Goal: Navigation & Orientation: Find specific page/section

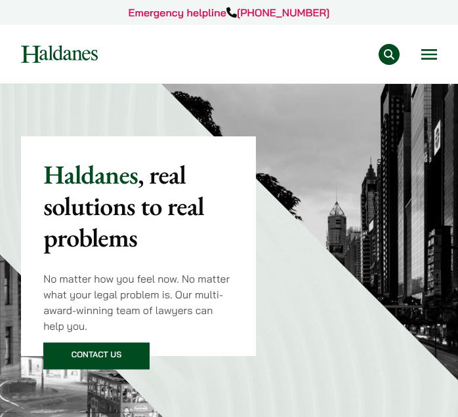
scroll to position [1476, 0]
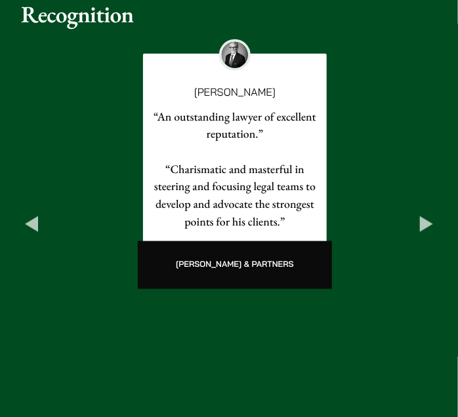
click at [433, 214] on button "Next" at bounding box center [426, 224] width 21 height 21
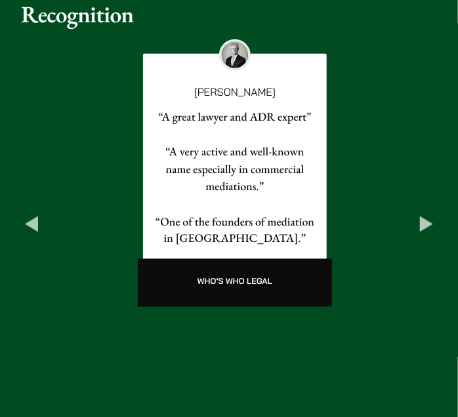
click at [433, 214] on button "Next" at bounding box center [426, 224] width 21 height 21
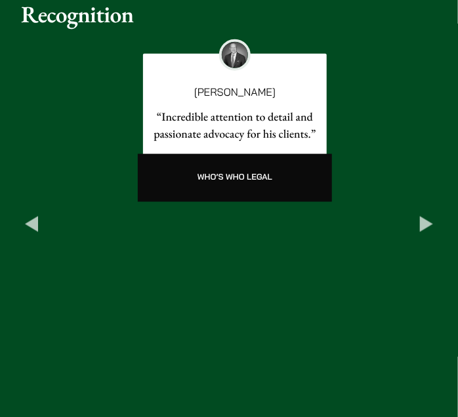
click at [433, 214] on button "Next" at bounding box center [426, 224] width 21 height 21
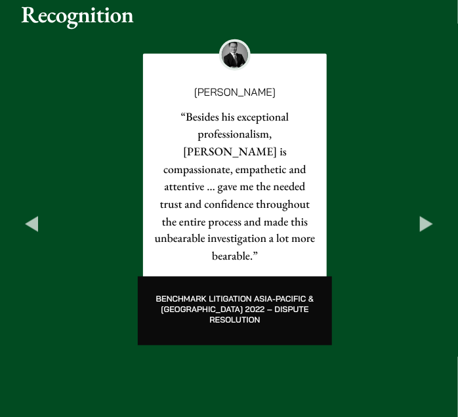
click at [427, 214] on button "Next" at bounding box center [426, 224] width 21 height 21
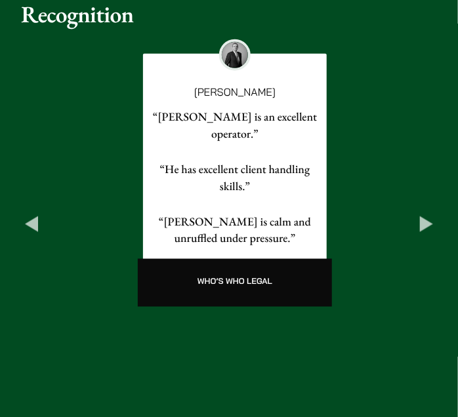
click at [426, 214] on button "Next" at bounding box center [426, 224] width 21 height 21
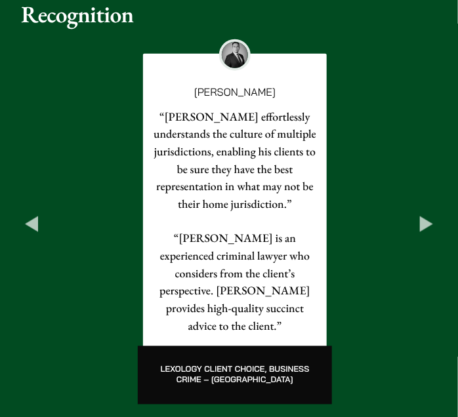
click at [426, 214] on button "Next" at bounding box center [426, 224] width 21 height 21
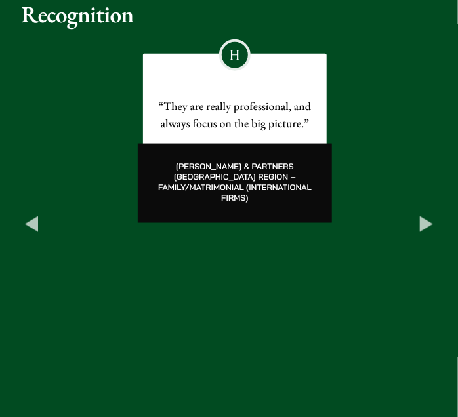
click at [426, 214] on button "Next" at bounding box center [426, 224] width 21 height 21
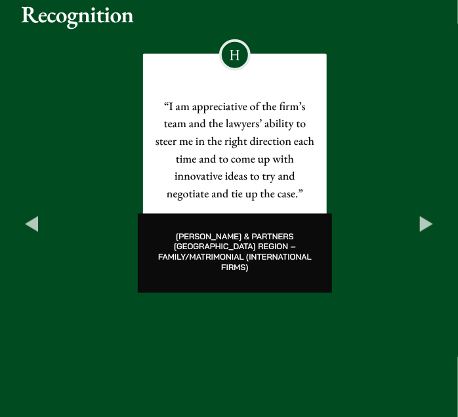
click at [425, 214] on button "Next" at bounding box center [426, 224] width 21 height 21
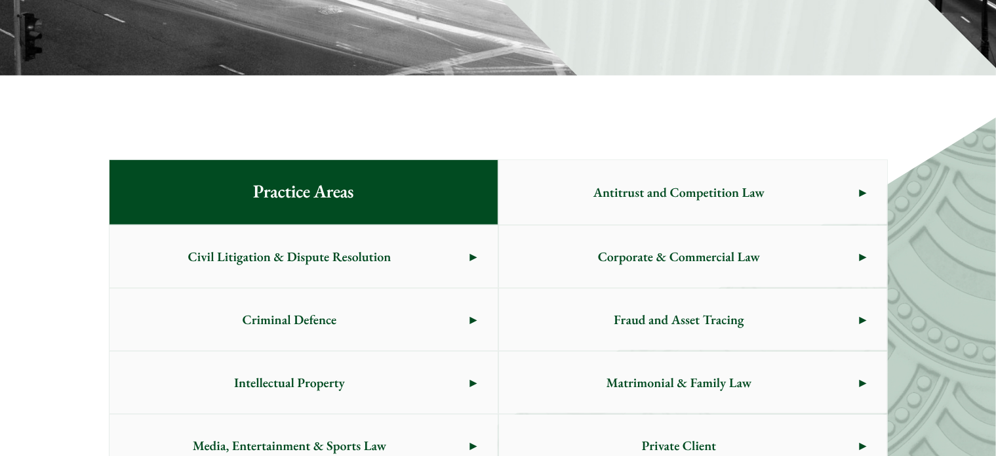
scroll to position [0, 0]
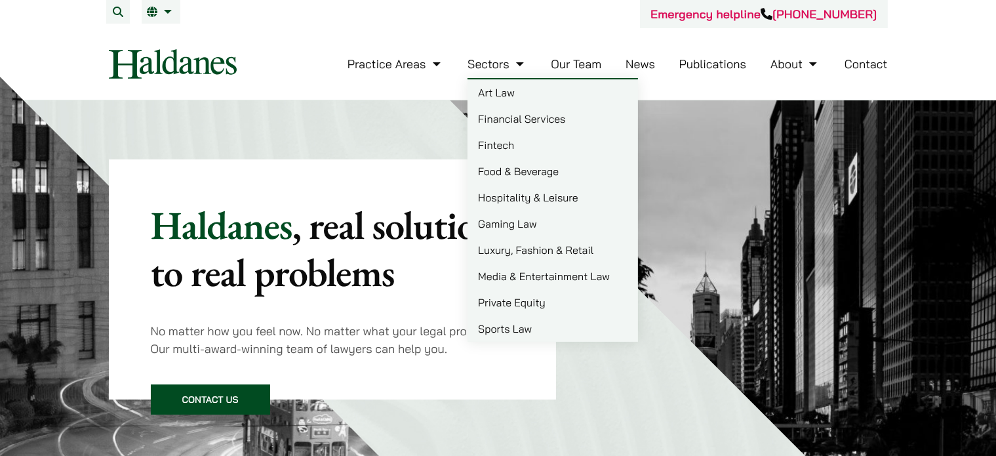
click at [457, 64] on link "Our Team" at bounding box center [576, 63] width 50 height 15
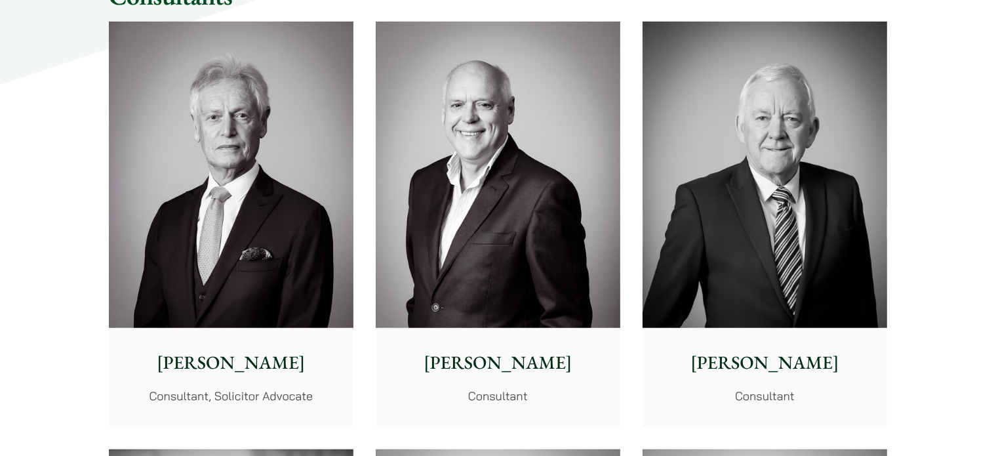
scroll to position [6026, 0]
